Goal: Information Seeking & Learning: Learn about a topic

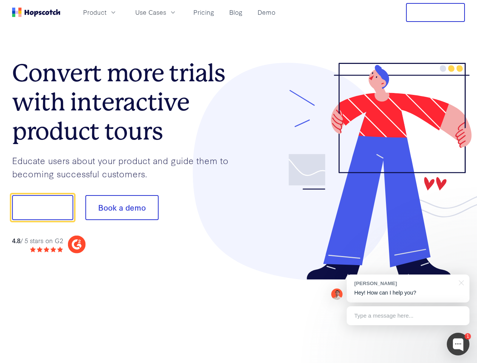
click at [239, 181] on div at bounding box center [352, 171] width 227 height 217
click at [107, 12] on span "Product" at bounding box center [94, 12] width 23 height 9
click at [166, 12] on span "Use Cases" at bounding box center [150, 12] width 31 height 9
click at [436, 12] on button "Free Trial" at bounding box center [435, 12] width 59 height 19
click at [42, 208] on button "Show me!" at bounding box center [42, 207] width 61 height 25
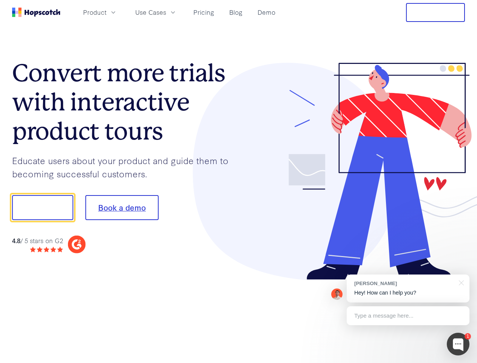
click at [122, 208] on button "Book a demo" at bounding box center [121, 207] width 73 height 25
click at [459, 344] on div at bounding box center [458, 344] width 23 height 23
click at [408, 288] on div "[PERSON_NAME] Hey! How can I help you?" at bounding box center [408, 288] width 123 height 28
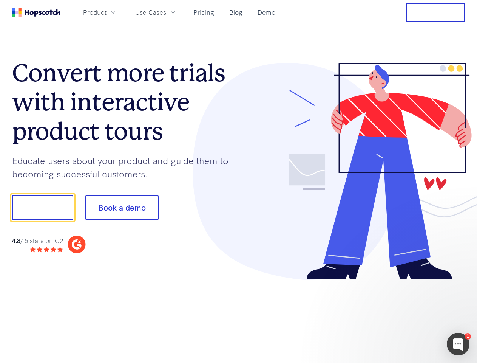
click at [460, 282] on div at bounding box center [399, 207] width 142 height 252
click at [408, 316] on div at bounding box center [399, 257] width 142 height 151
